Goal: Book appointment/travel/reservation

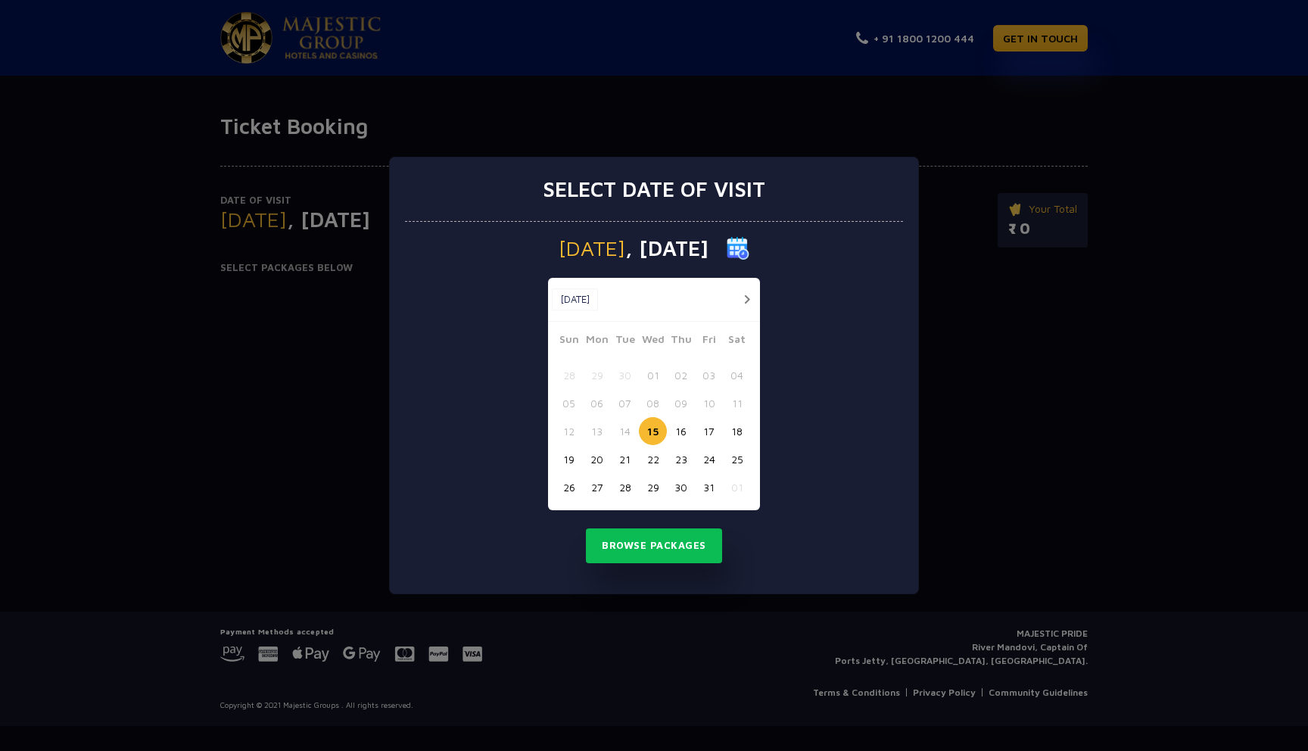
click at [615, 371] on div "28 29 30 01 02 03 04" at bounding box center [654, 375] width 198 height 28
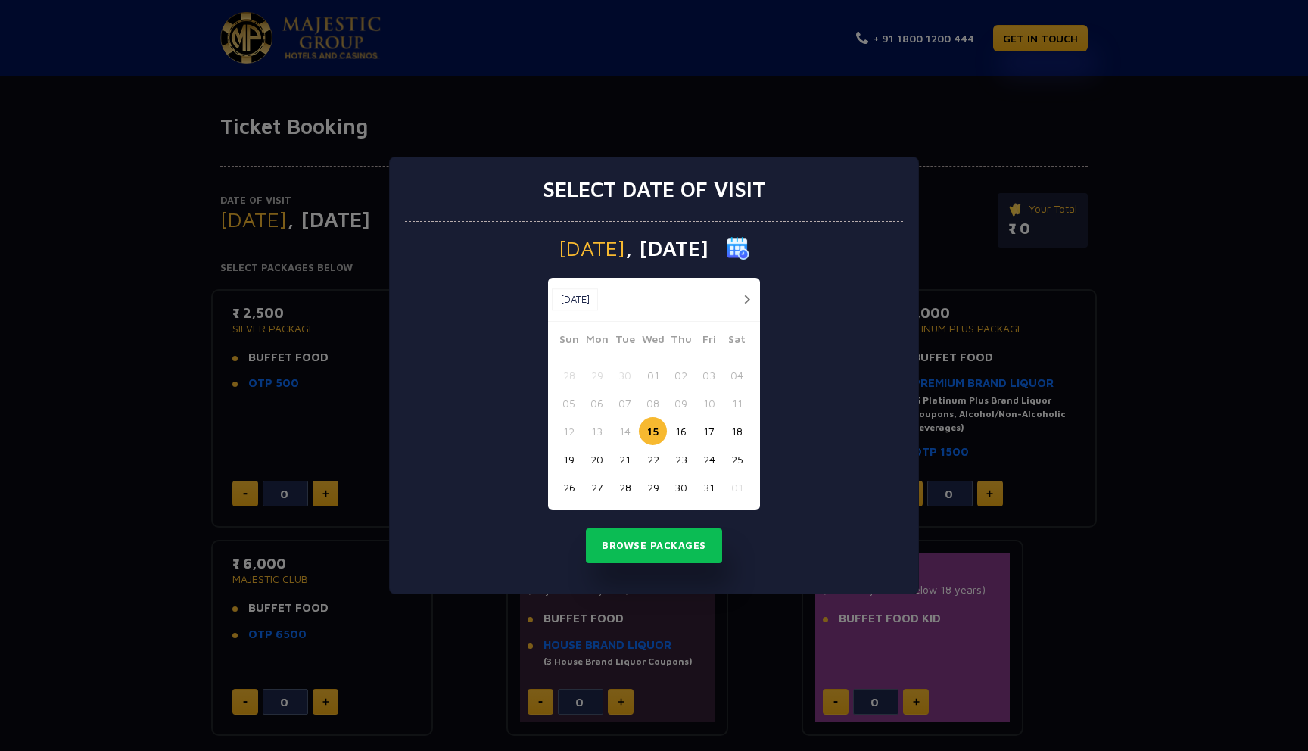
click at [745, 297] on button "button" at bounding box center [746, 299] width 19 height 19
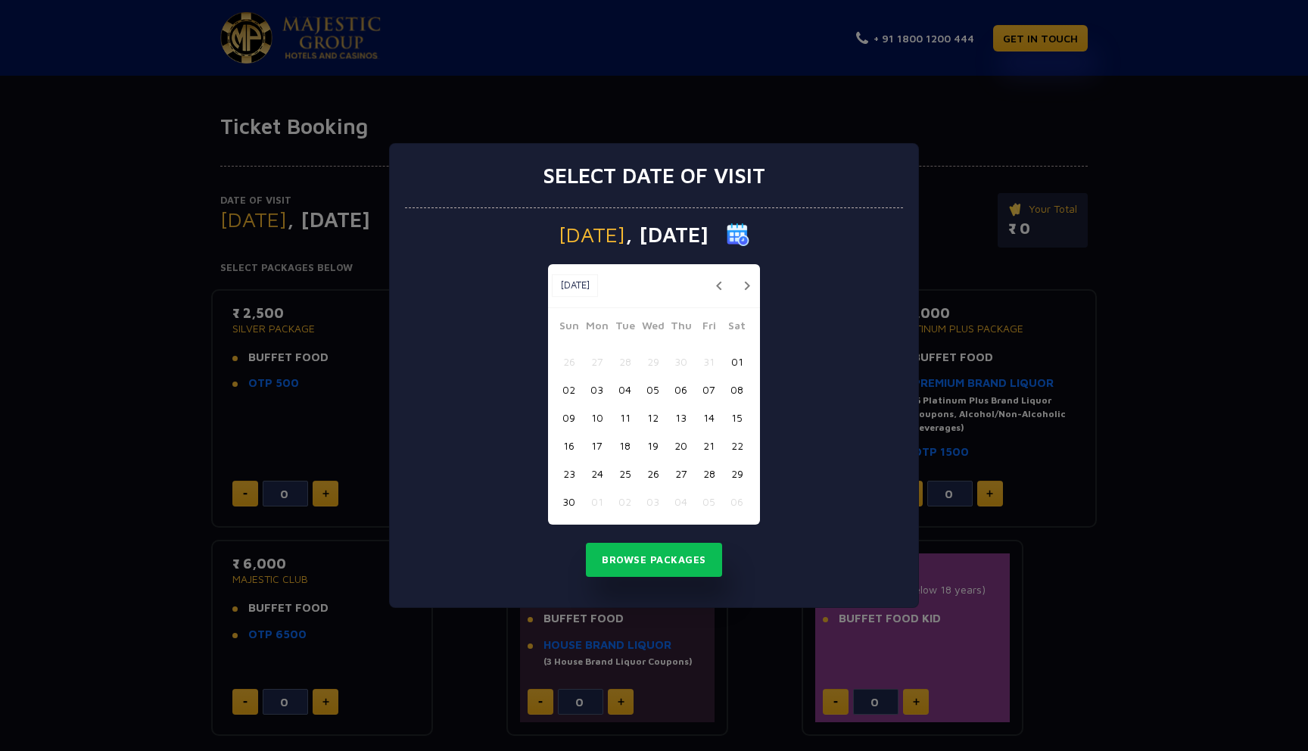
click at [598, 448] on button "17" at bounding box center [597, 445] width 28 height 28
click at [642, 568] on button "Browse Packages" at bounding box center [654, 560] width 136 height 35
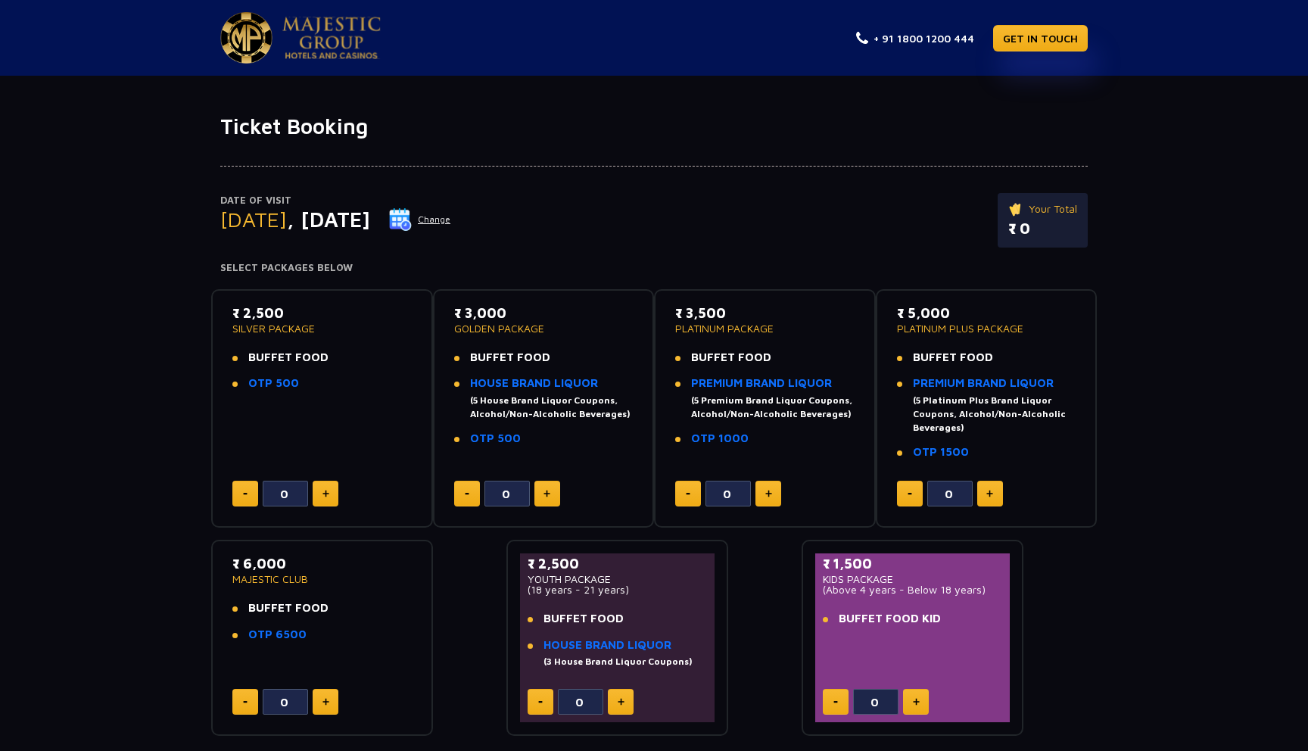
click at [259, 332] on p "SILVER PACKAGE" at bounding box center [321, 328] width 179 height 11
click at [263, 360] on span "BUFFET FOOD" at bounding box center [288, 356] width 80 height 13
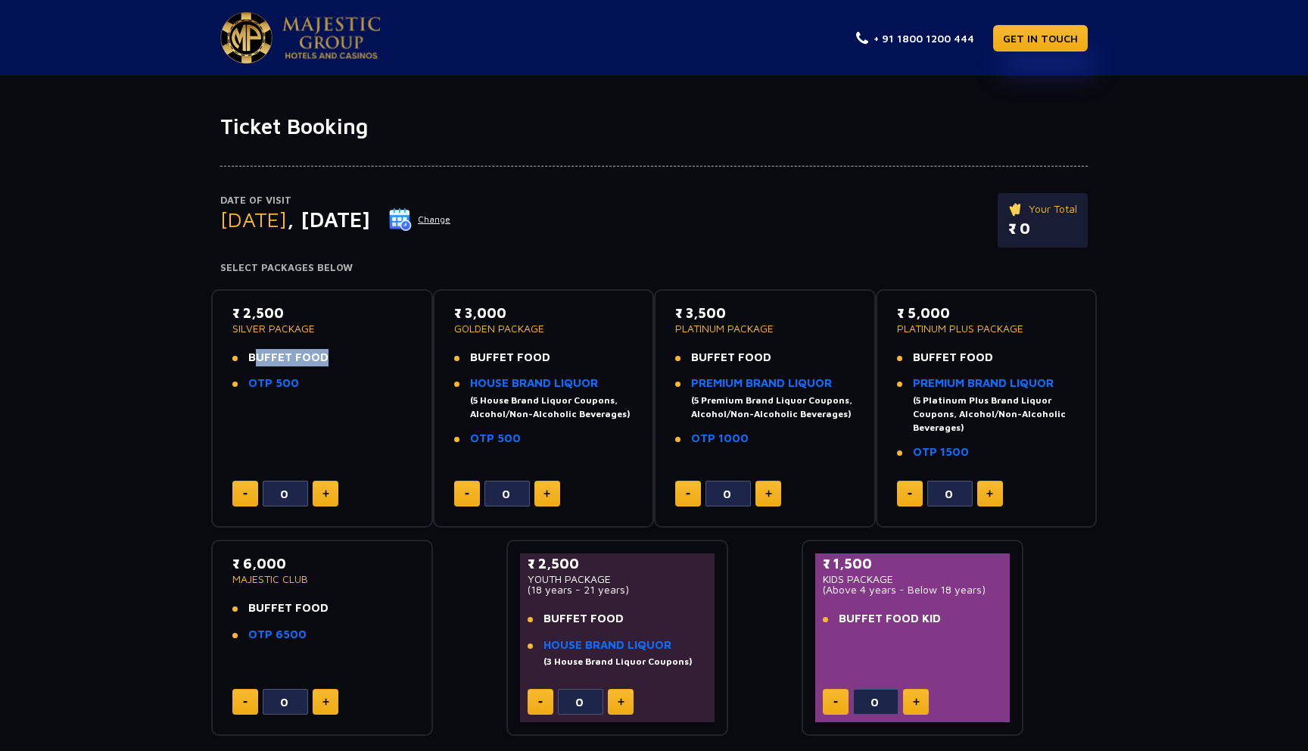
click at [263, 360] on span "BUFFET FOOD" at bounding box center [288, 356] width 80 height 13
click at [263, 226] on span "[DATE]" at bounding box center [253, 219] width 67 height 25
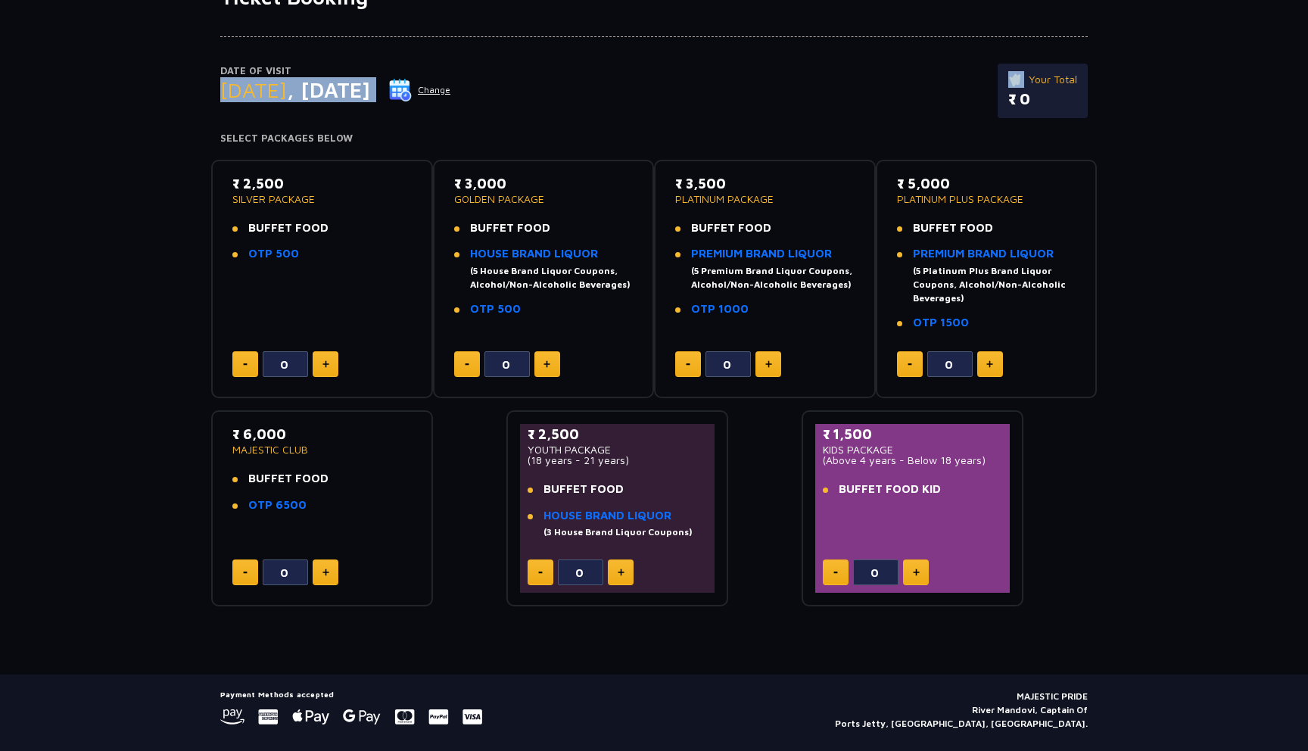
scroll to position [145, 0]
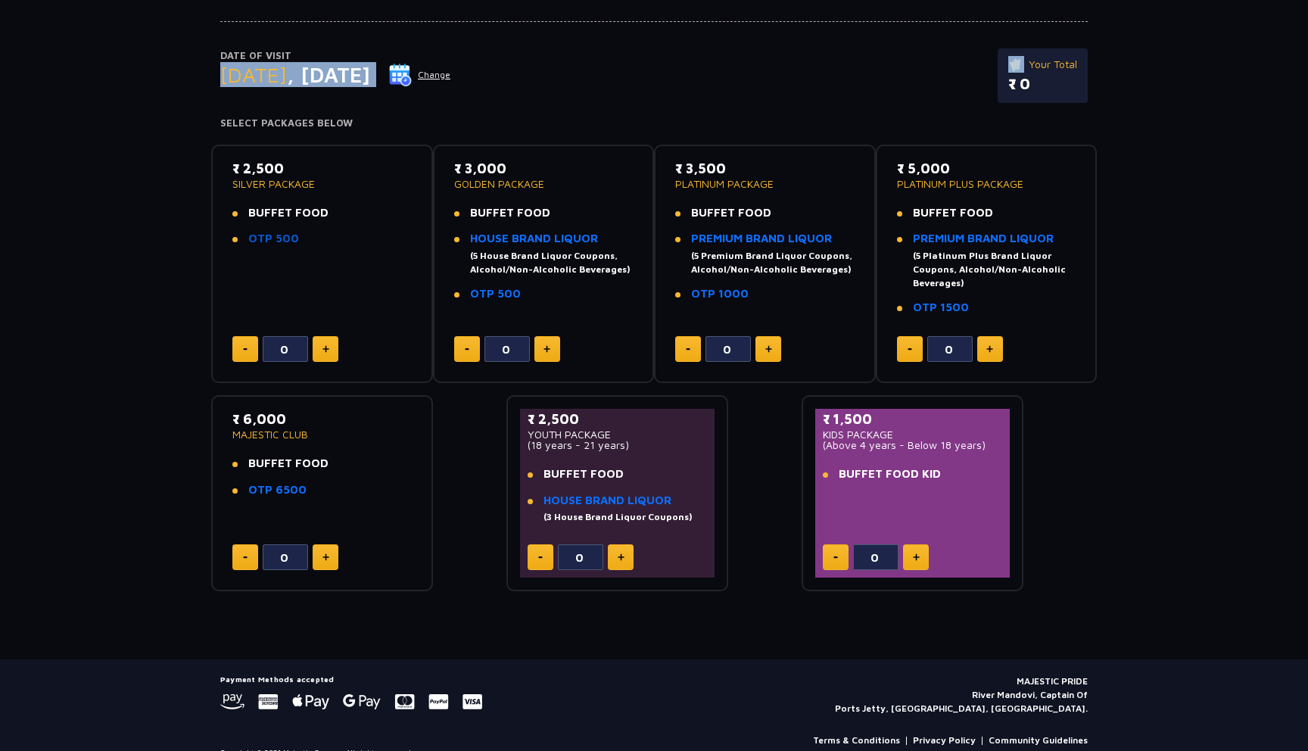
click at [259, 241] on link "OTP 500" at bounding box center [273, 238] width 51 height 13
click at [481, 460] on div "₹ 2,500 SILVER PACKAGE BUFFET FOOD OTP 500 0 ₹ 3,000 GOLDEN PACKAGE BUFFET FOOD…" at bounding box center [654, 362] width 886 height 460
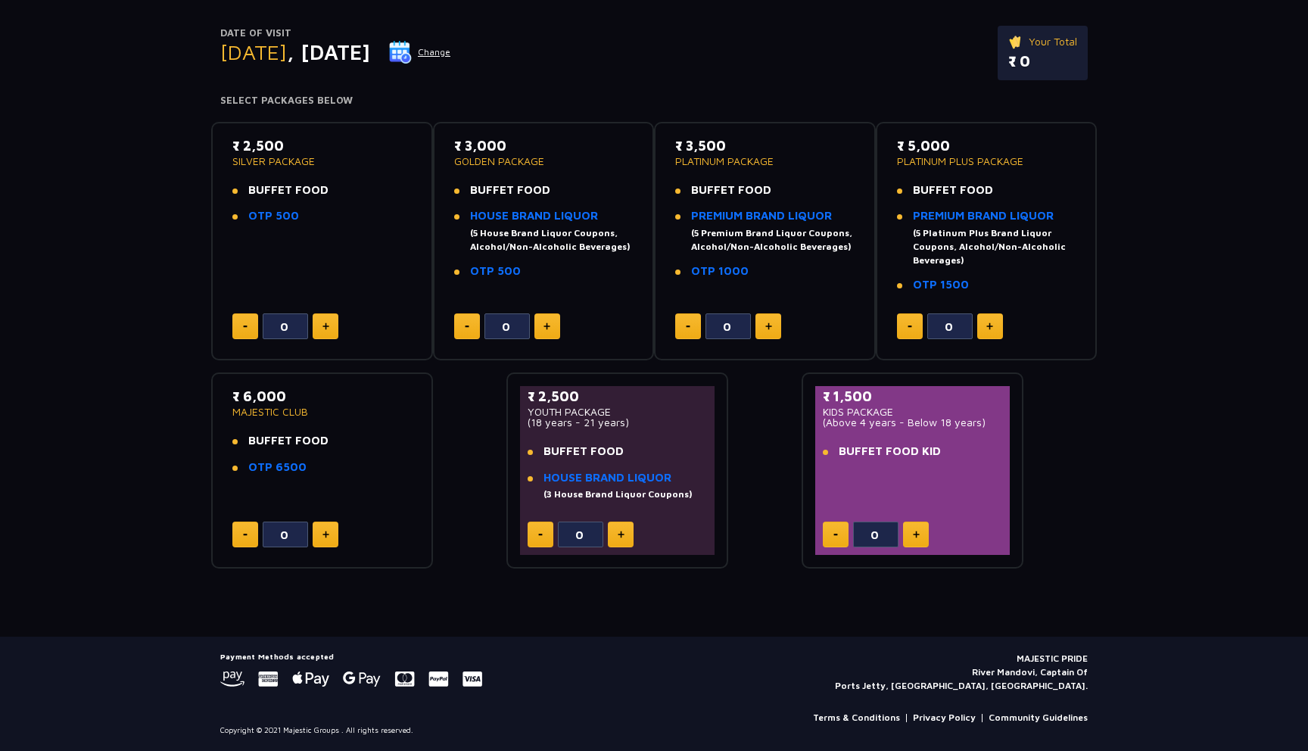
click at [449, 410] on div "₹ 2,500 SILVER PACKAGE BUFFET FOOD OTP 500 0 ₹ 3,000 GOLDEN PACKAGE BUFFET FOOD…" at bounding box center [654, 340] width 886 height 460
click at [252, 149] on p "₹ 2,500" at bounding box center [321, 146] width 179 height 20
click at [251, 158] on p "SILVER PACKAGE" at bounding box center [321, 161] width 179 height 11
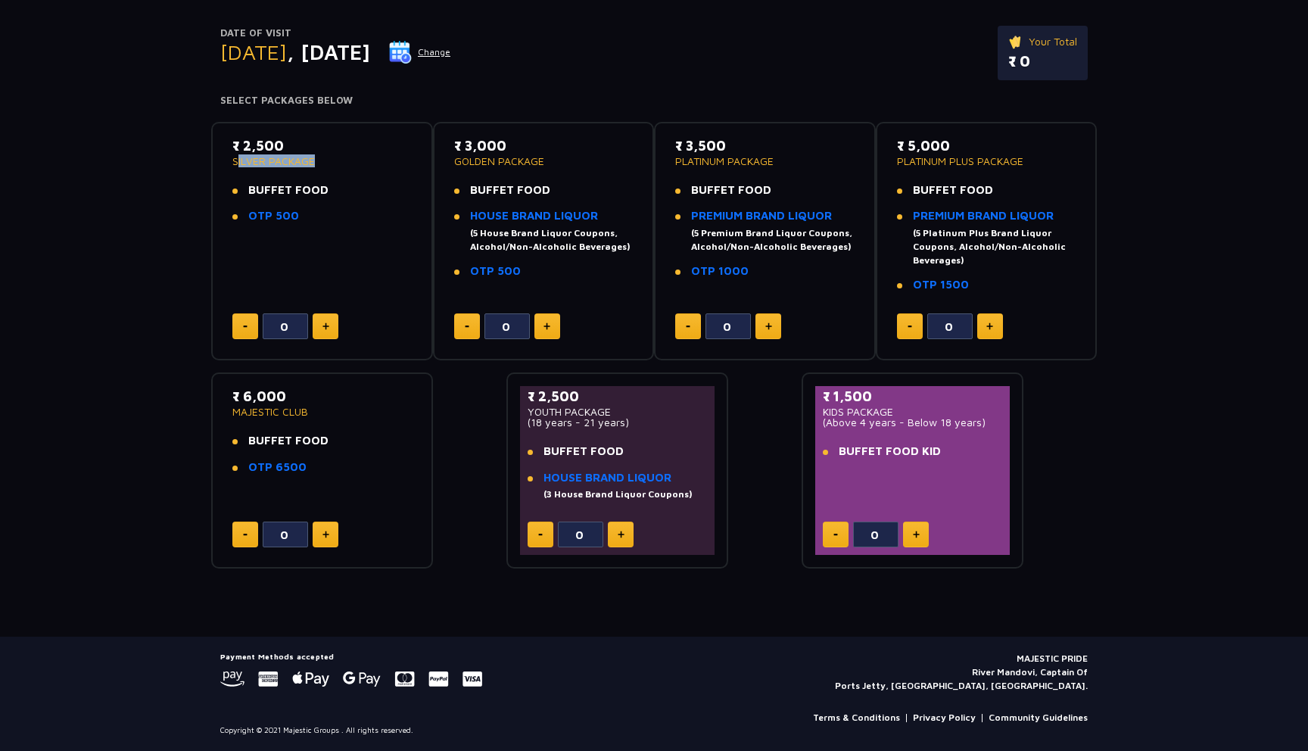
click at [251, 158] on p "SILVER PACKAGE" at bounding box center [321, 161] width 179 height 11
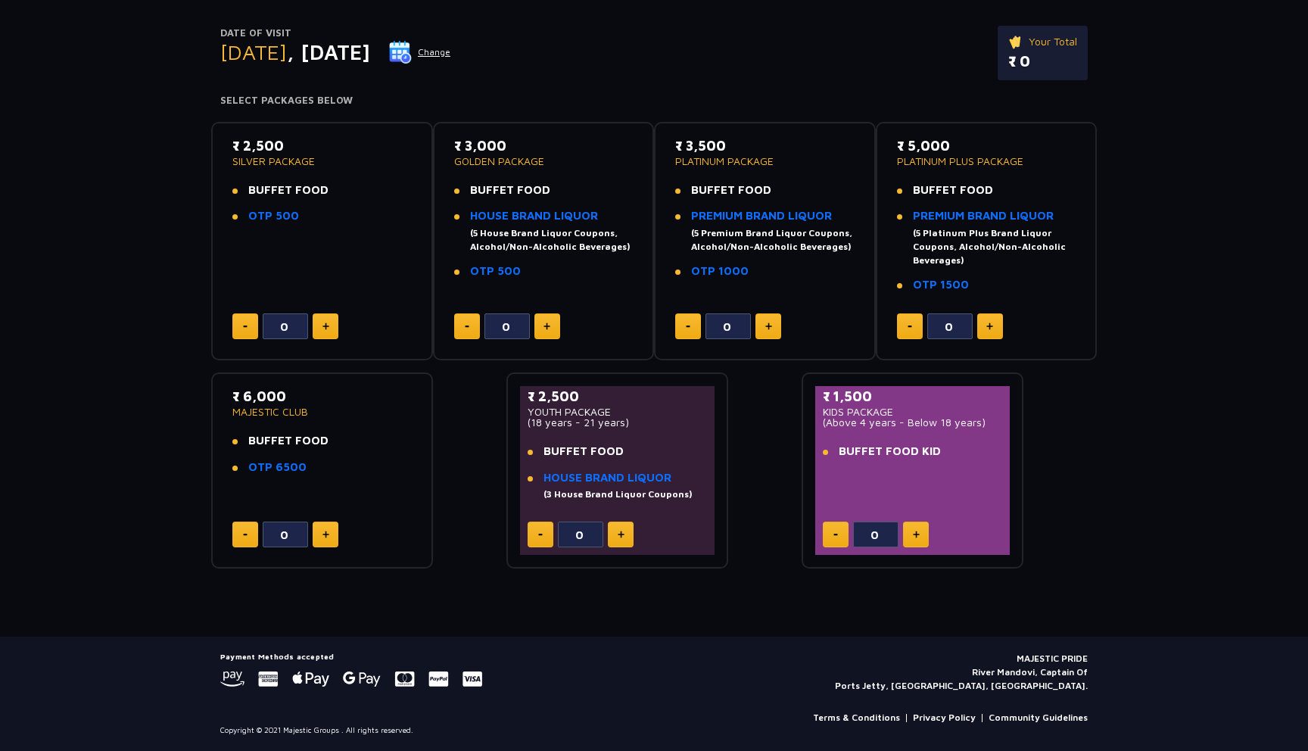
click at [251, 158] on p "SILVER PACKAGE" at bounding box center [321, 161] width 179 height 11
click at [451, 51] on button "Change" at bounding box center [419, 52] width 63 height 24
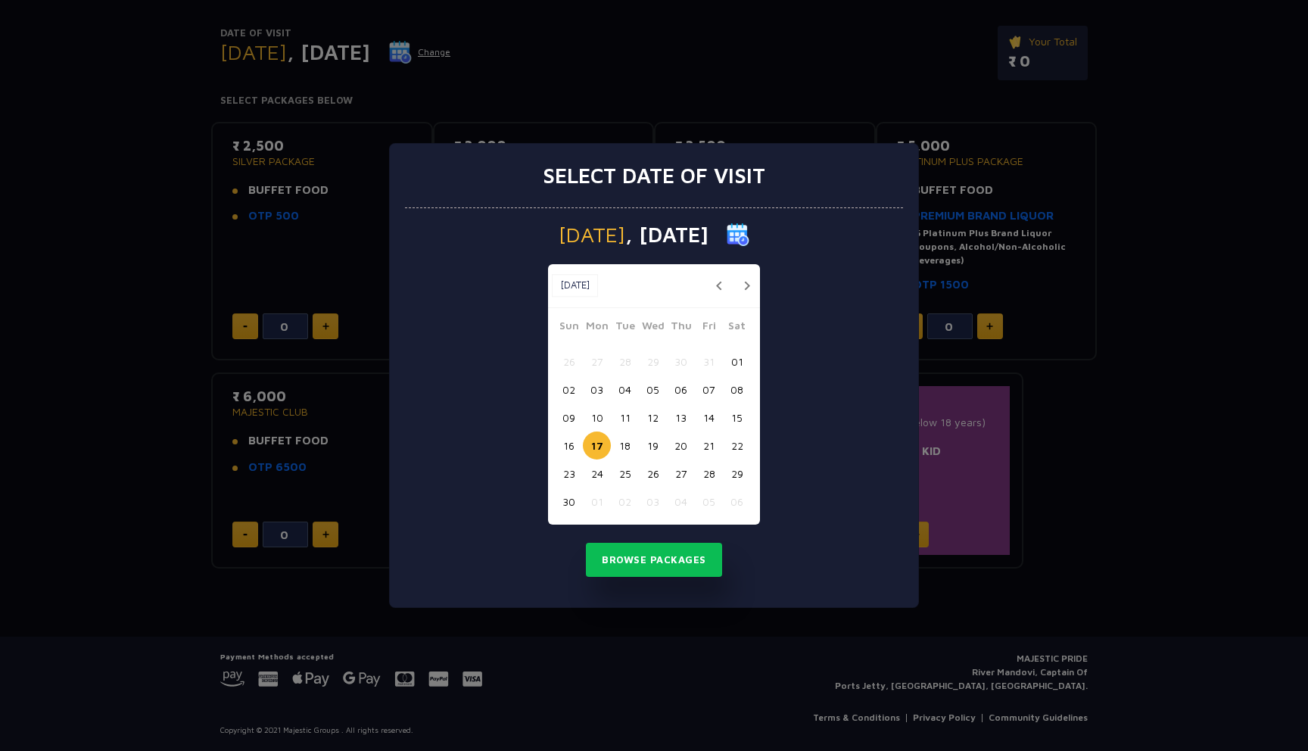
click at [629, 449] on button "18" at bounding box center [625, 445] width 28 height 28
click at [637, 572] on button "Browse Packages" at bounding box center [654, 560] width 136 height 35
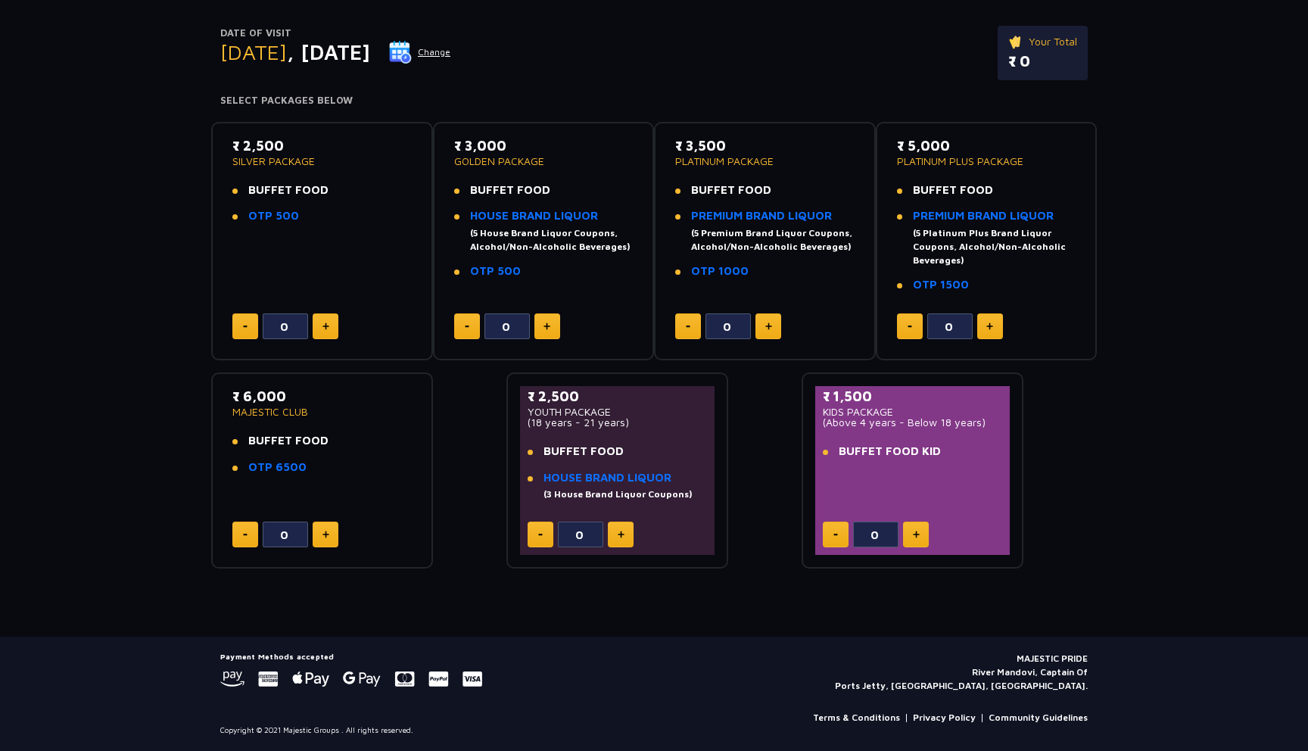
click at [451, 55] on button "Change" at bounding box center [419, 52] width 63 height 24
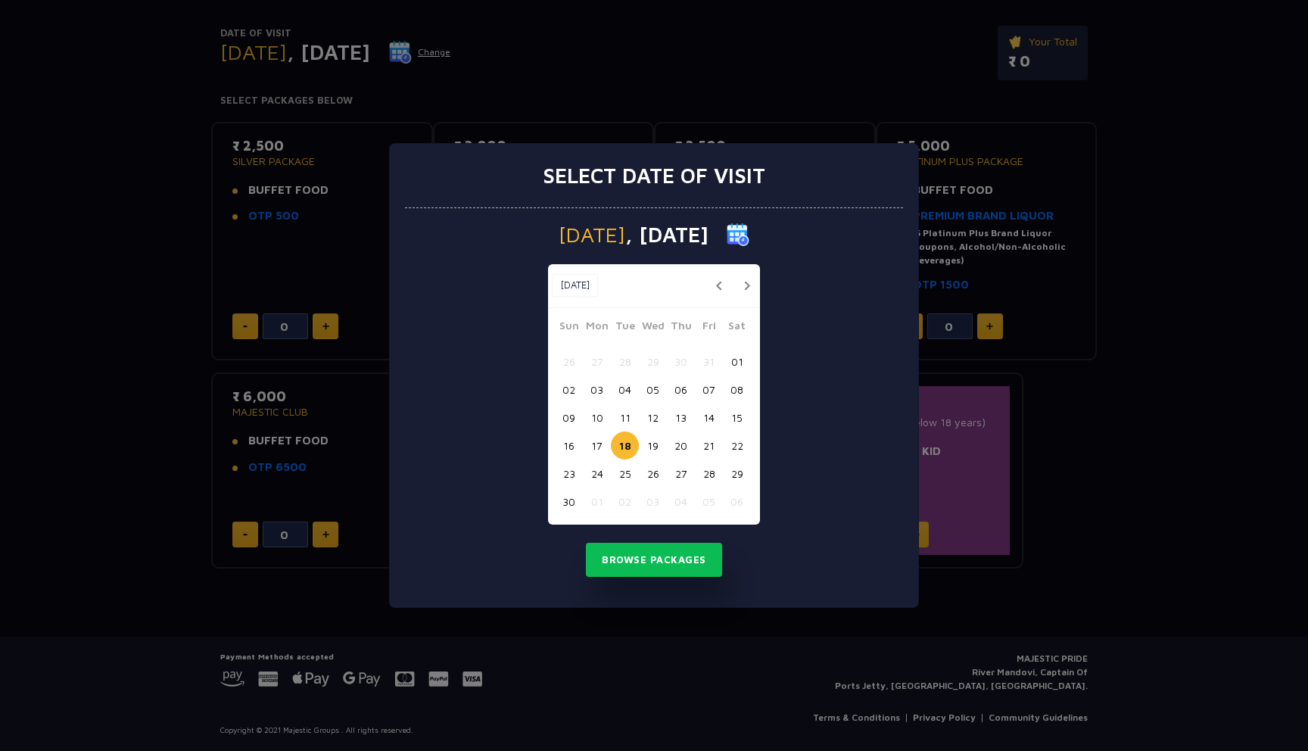
click at [734, 444] on button "22" at bounding box center [737, 445] width 28 height 28
click at [631, 553] on button "Browse Packages" at bounding box center [654, 560] width 136 height 35
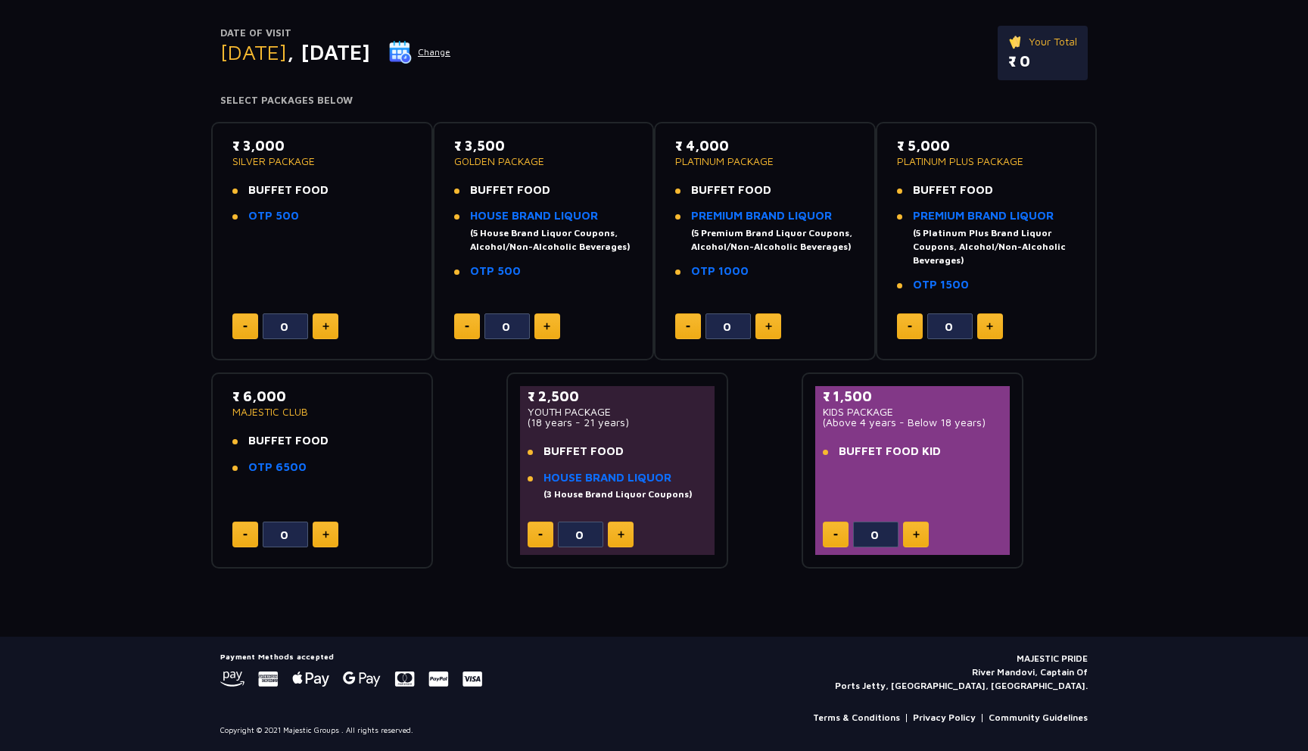
click at [451, 53] on button "Change" at bounding box center [419, 52] width 63 height 24
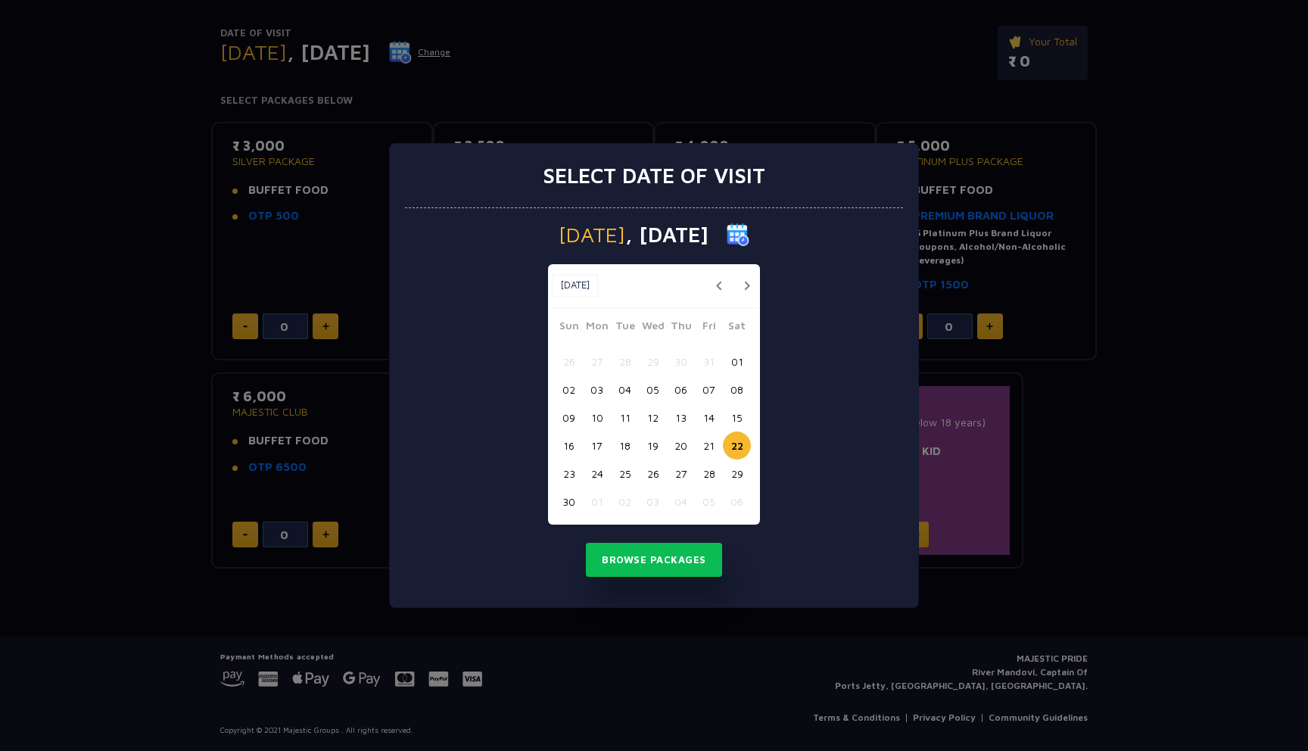
click at [602, 446] on button "17" at bounding box center [597, 445] width 28 height 28
click at [625, 546] on button "Browse Packages" at bounding box center [654, 560] width 136 height 35
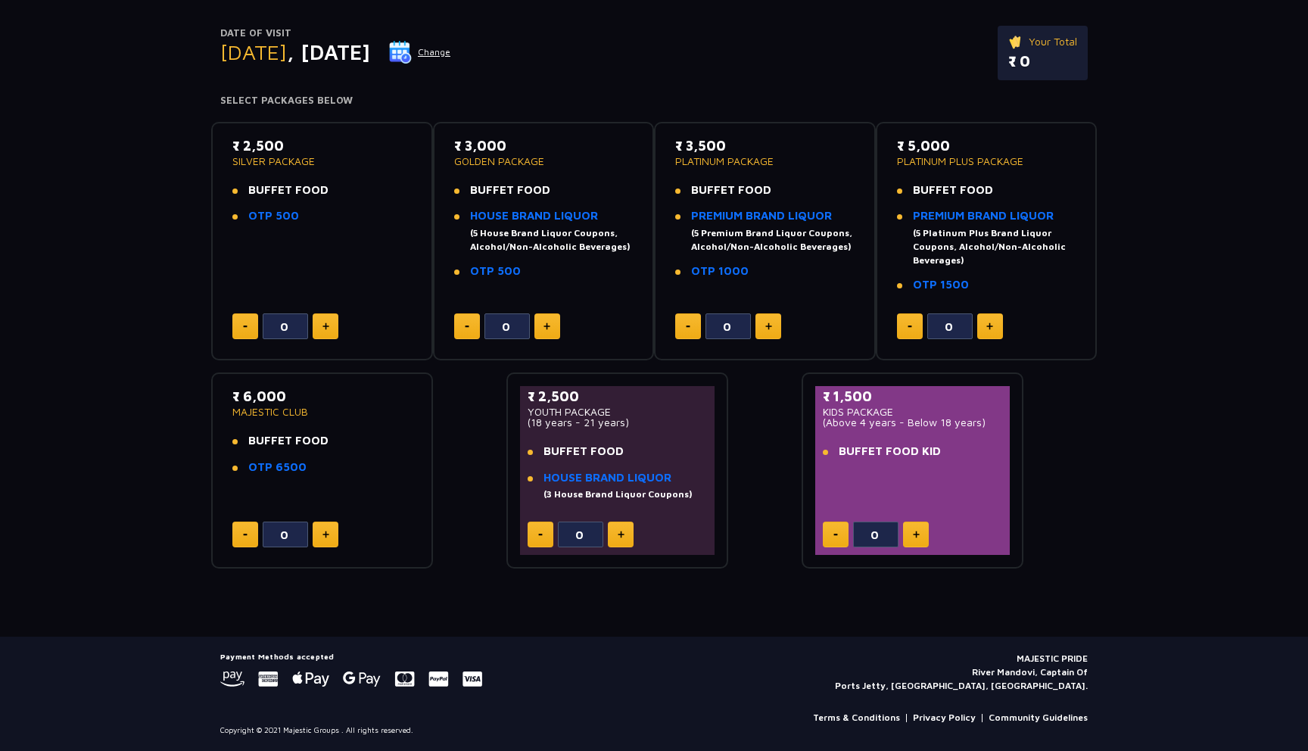
click at [456, 405] on div "₹ 2,500 SILVER PACKAGE BUFFET FOOD OTP 500 0 ₹ 3,000 GOLDEN PACKAGE BUFFET FOOD…" at bounding box center [654, 340] width 886 height 460
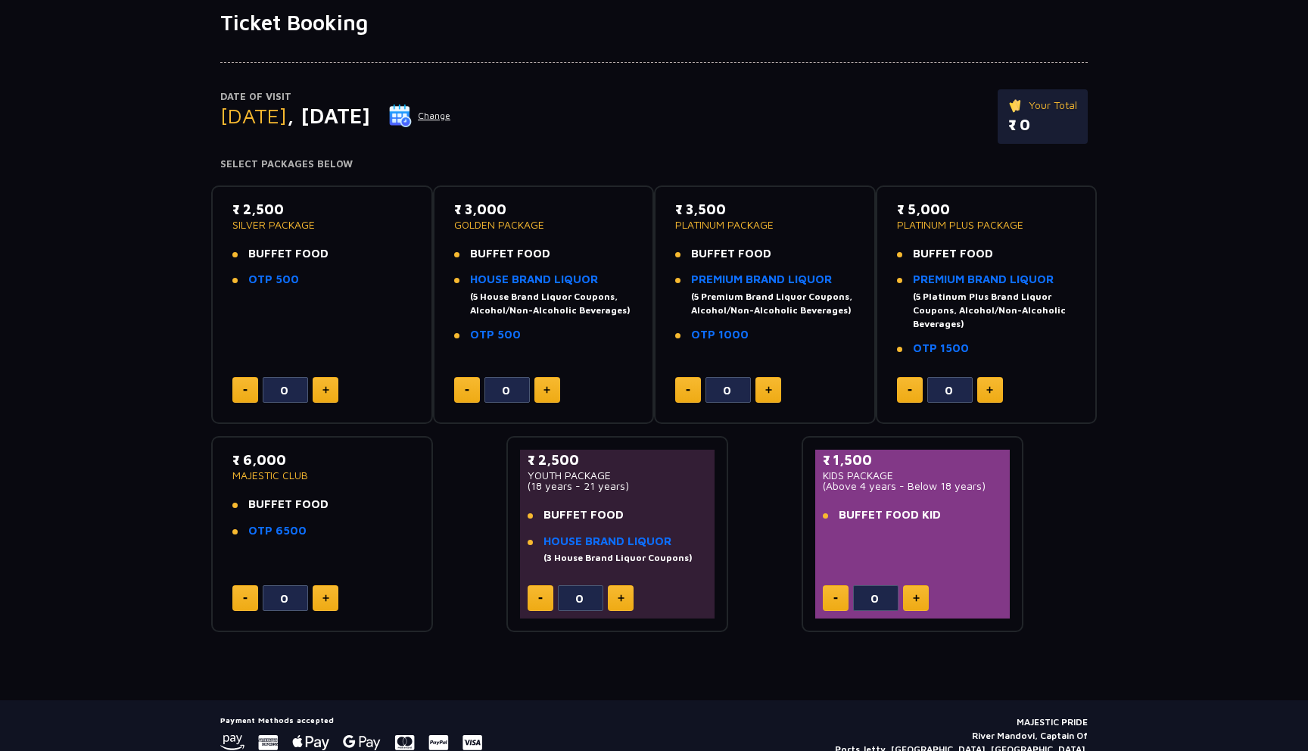
scroll to position [0, 0]
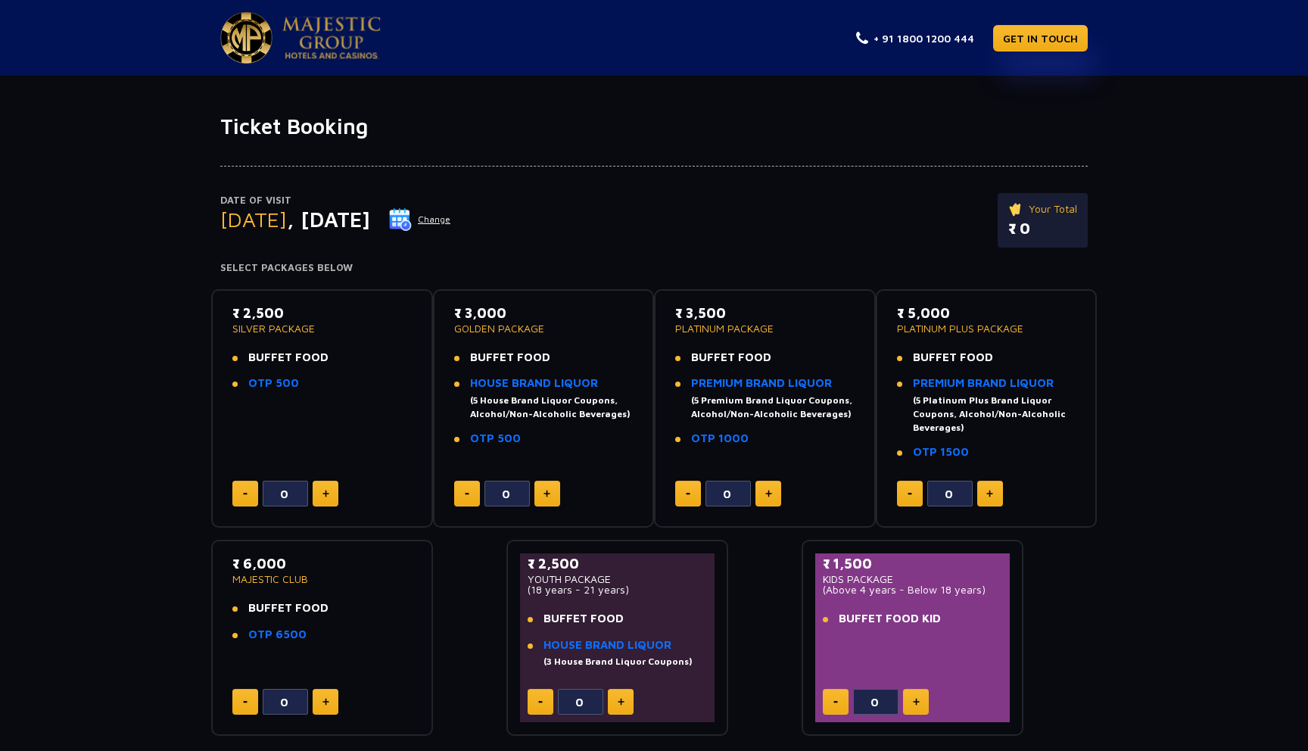
click at [329, 39] on img at bounding box center [331, 38] width 98 height 42
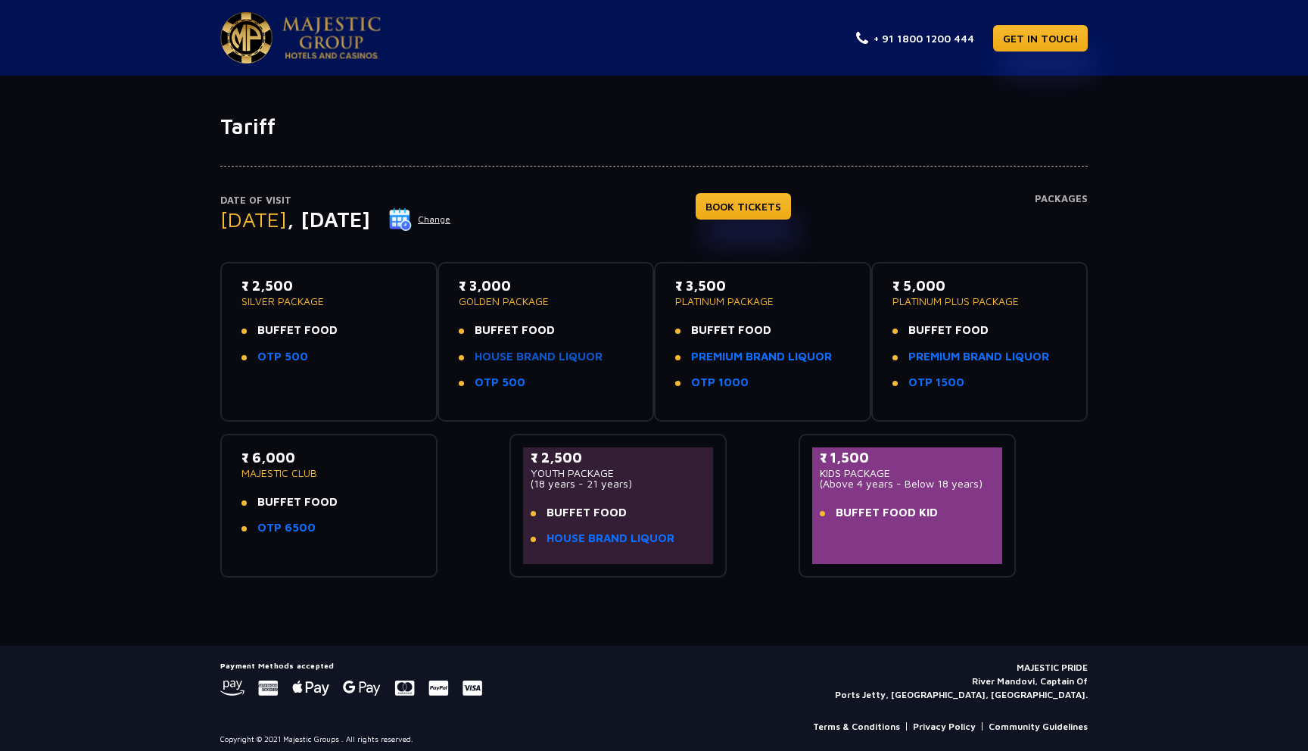
click at [500, 357] on link "HOUSE BRAND LIQUOR" at bounding box center [539, 356] width 128 height 17
